Goal: Information Seeking & Learning: Learn about a topic

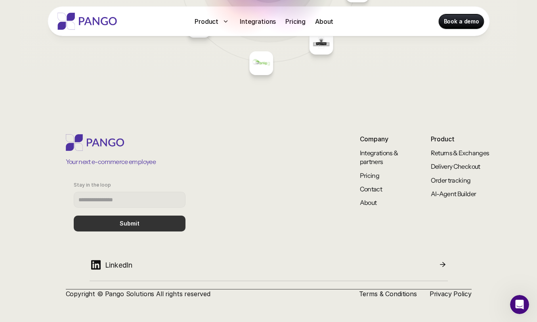
scroll to position [3297, 0]
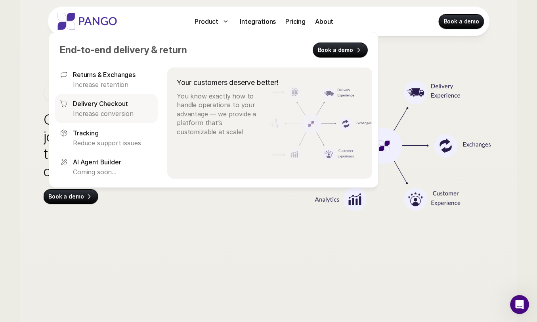
scroll to position [2747, 0]
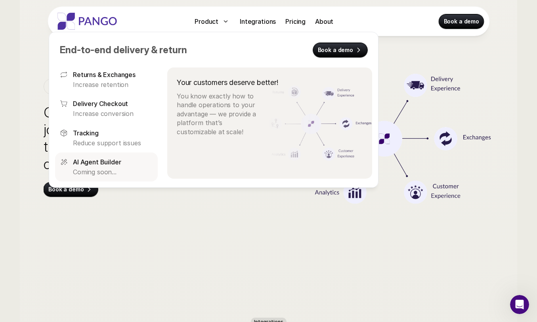
click at [111, 165] on p "AI Agent Builder" at bounding box center [97, 162] width 48 height 10
click at [108, 172] on p "Coming soon..." at bounding box center [113, 171] width 80 height 9
click at [126, 91] on link "Returns & Exchanges Increase retention" at bounding box center [106, 79] width 103 height 29
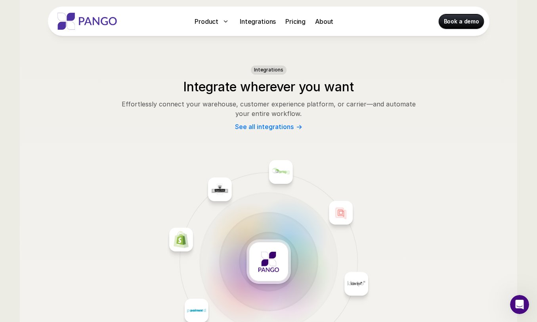
scroll to position [1121, 0]
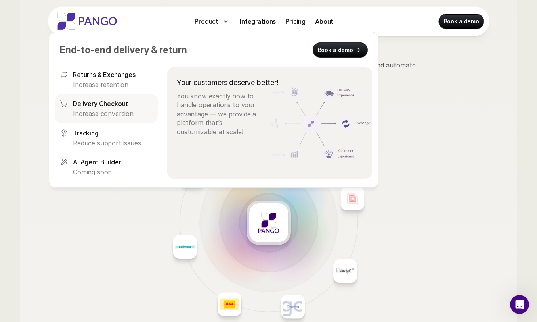
click at [129, 108] on div "Delivery Checkout Increase conversion" at bounding box center [113, 108] width 80 height 19
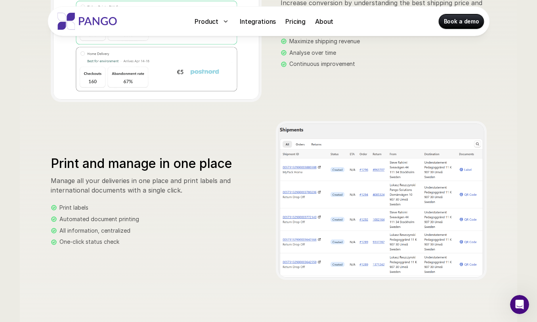
scroll to position [768, 0]
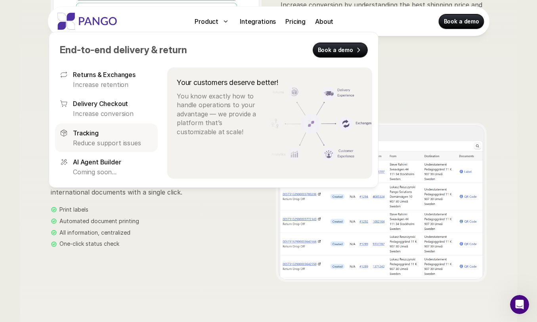
click at [125, 129] on div "Tracking" at bounding box center [113, 133] width 80 height 10
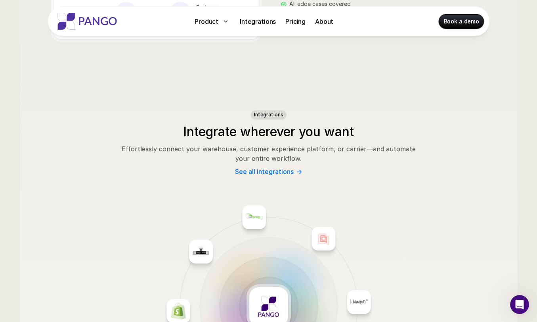
scroll to position [753, 0]
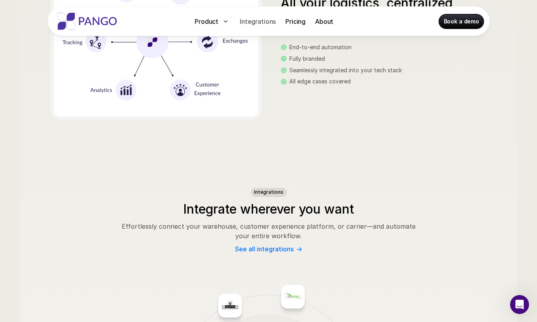
click at [267, 24] on p "Integrations" at bounding box center [258, 22] width 36 height 10
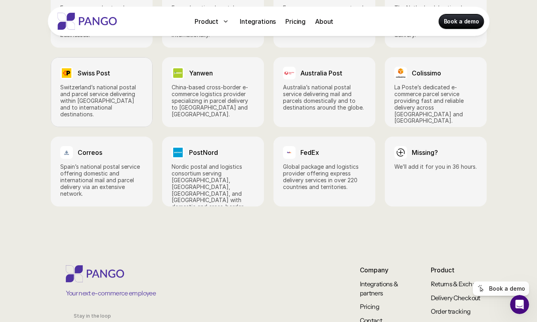
scroll to position [1161, 0]
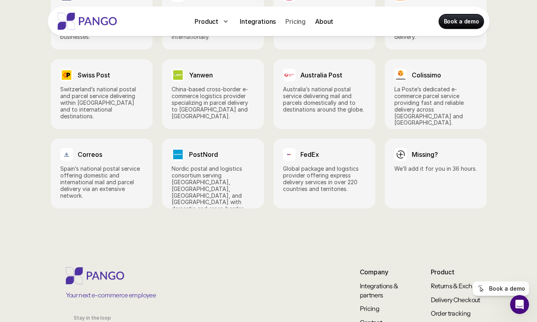
click at [295, 22] on p "Pricing" at bounding box center [296, 22] width 20 height 10
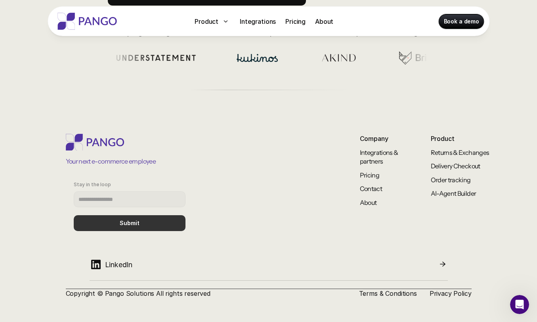
scroll to position [318, 0]
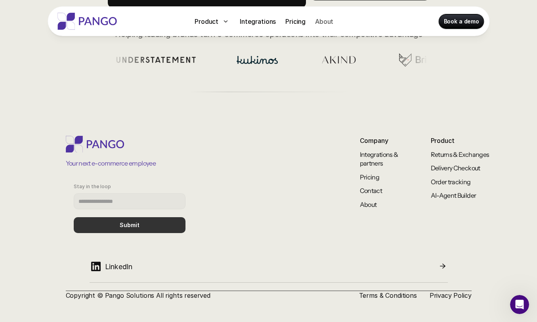
click at [317, 24] on p "About" at bounding box center [324, 22] width 18 height 10
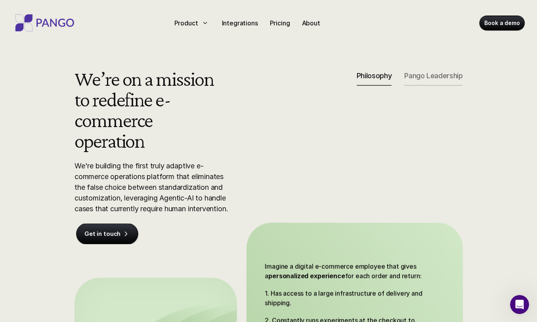
click at [426, 76] on p "Pango Leadership" at bounding box center [434, 75] width 58 height 9
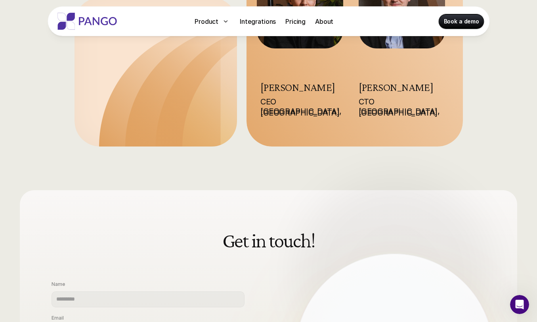
scroll to position [97, 0]
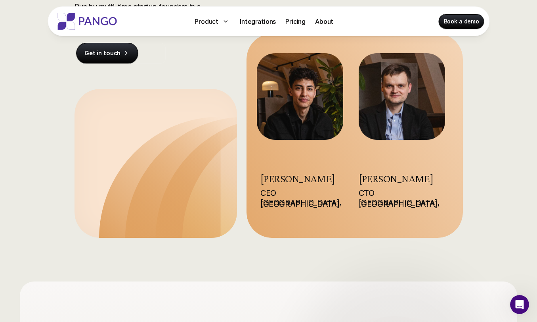
click at [164, 145] on use at bounding box center [190, 164] width 230 height 150
click at [278, 87] on img at bounding box center [300, 96] width 86 height 86
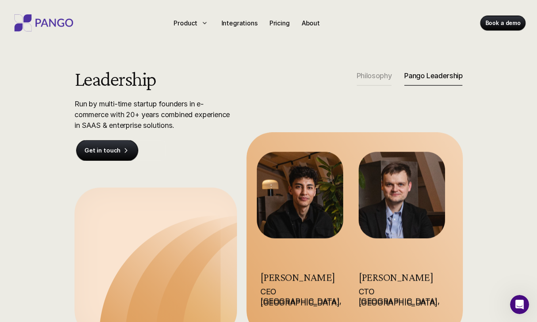
scroll to position [0, 0]
click at [305, 19] on p "About" at bounding box center [311, 23] width 18 height 10
click at [286, 27] on p "Pricing" at bounding box center [280, 23] width 20 height 10
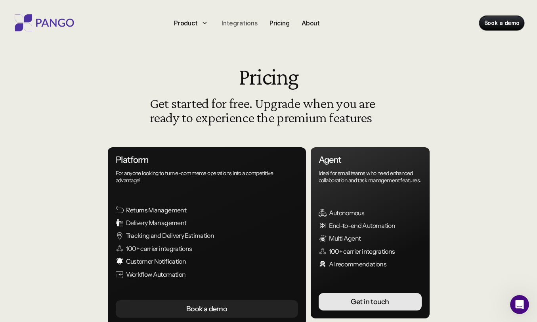
click at [235, 29] on div "Integrations" at bounding box center [240, 23] width 42 height 13
